Goal: Task Accomplishment & Management: Manage account settings

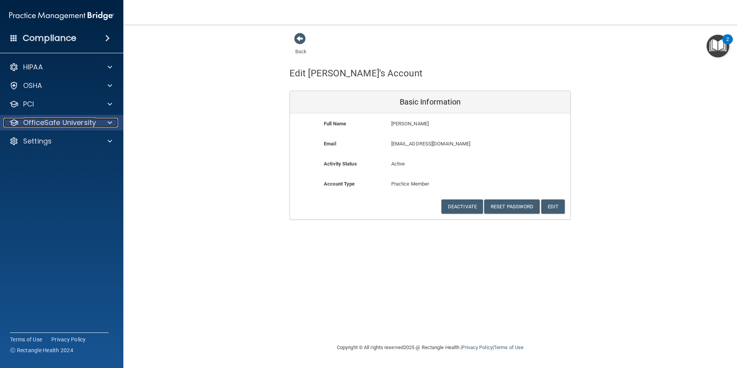
click at [55, 124] on p "OfficeSafe University" at bounding box center [59, 122] width 73 height 9
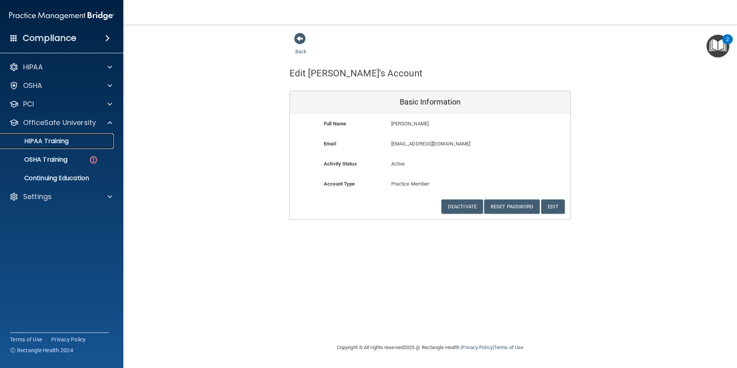
click at [51, 142] on p "HIPAA Training" at bounding box center [37, 141] width 64 height 8
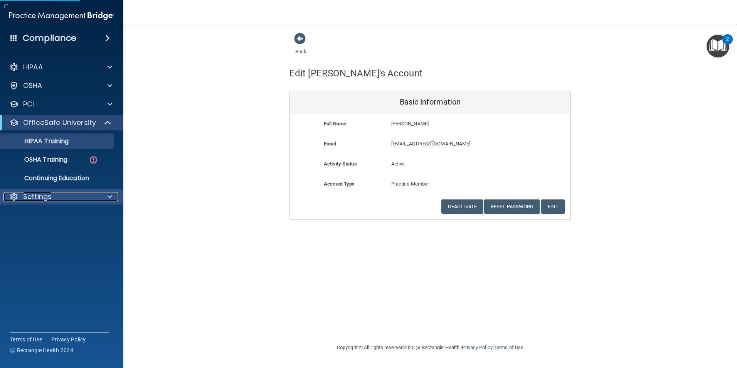
click at [46, 196] on p "Settings" at bounding box center [37, 196] width 29 height 9
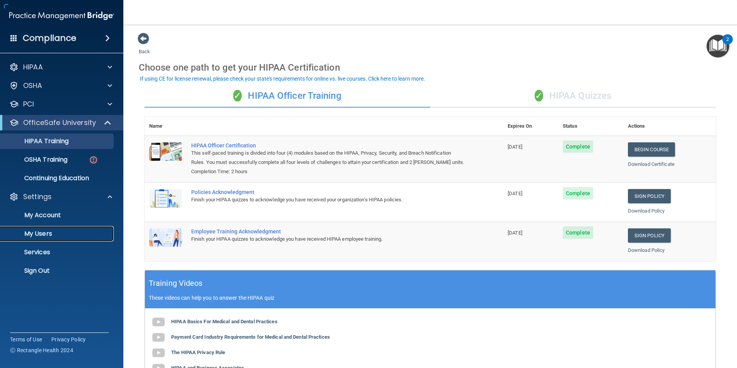
click at [44, 234] on p "My Users" at bounding box center [57, 234] width 105 height 8
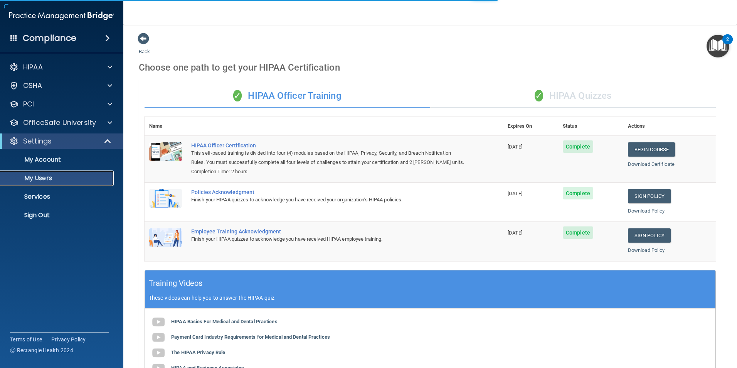
select select "20"
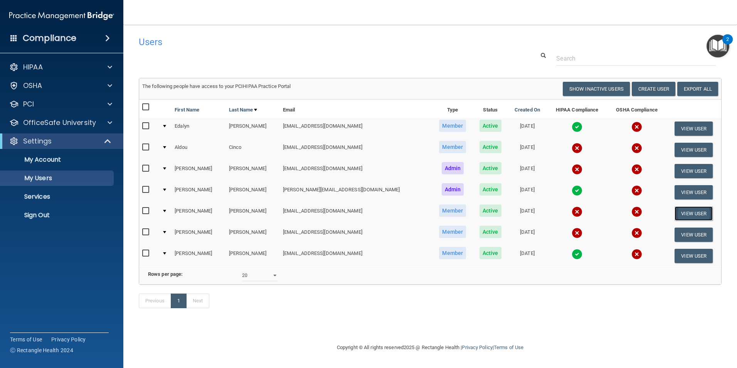
click at [682, 215] on button "View User" at bounding box center [693, 213] width 38 height 14
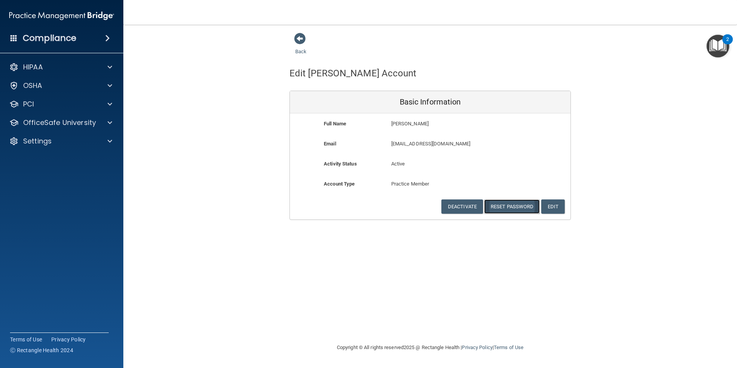
click at [508, 207] on button "Reset Password" at bounding box center [512, 206] width 56 height 14
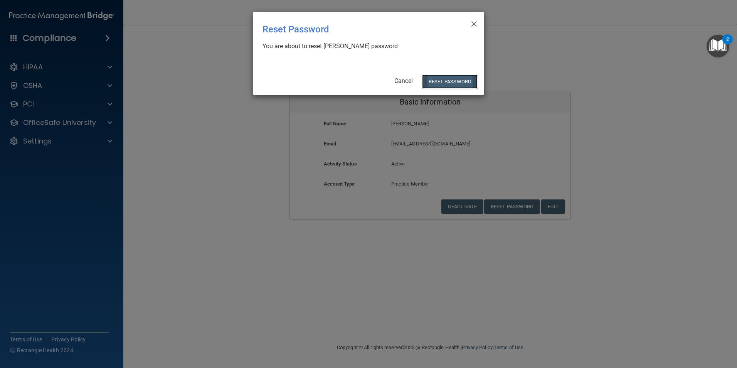
click at [463, 78] on button "Reset Password" at bounding box center [450, 81] width 56 height 14
